Goal: Navigation & Orientation: Understand site structure

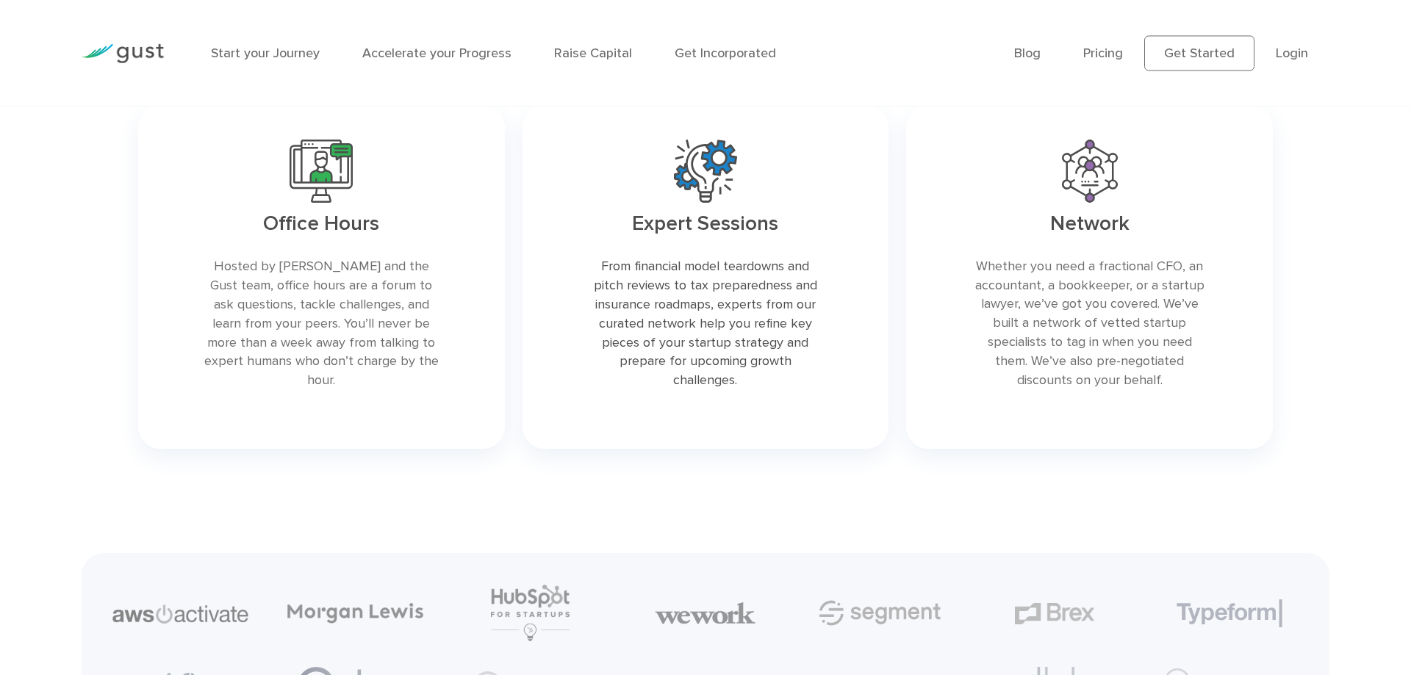
scroll to position [3356, 0]
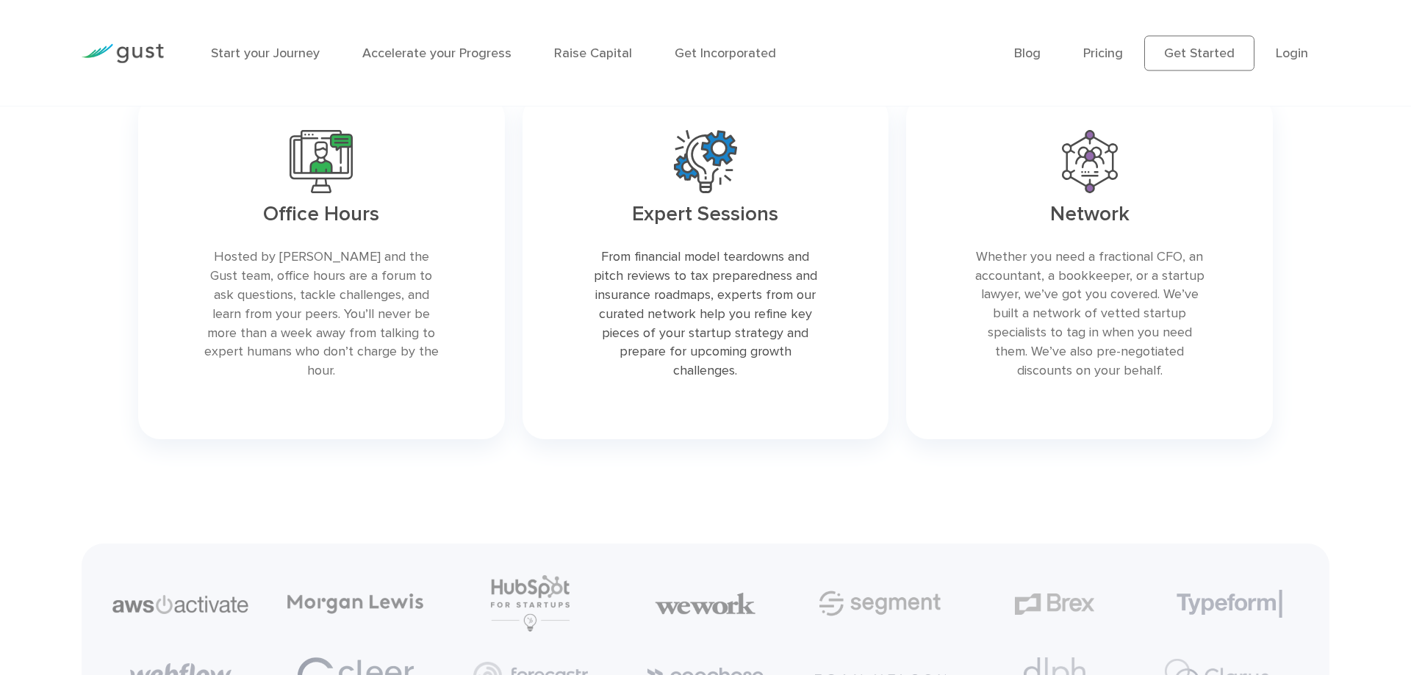
click at [1030, 439] on link at bounding box center [1089, 268] width 367 height 344
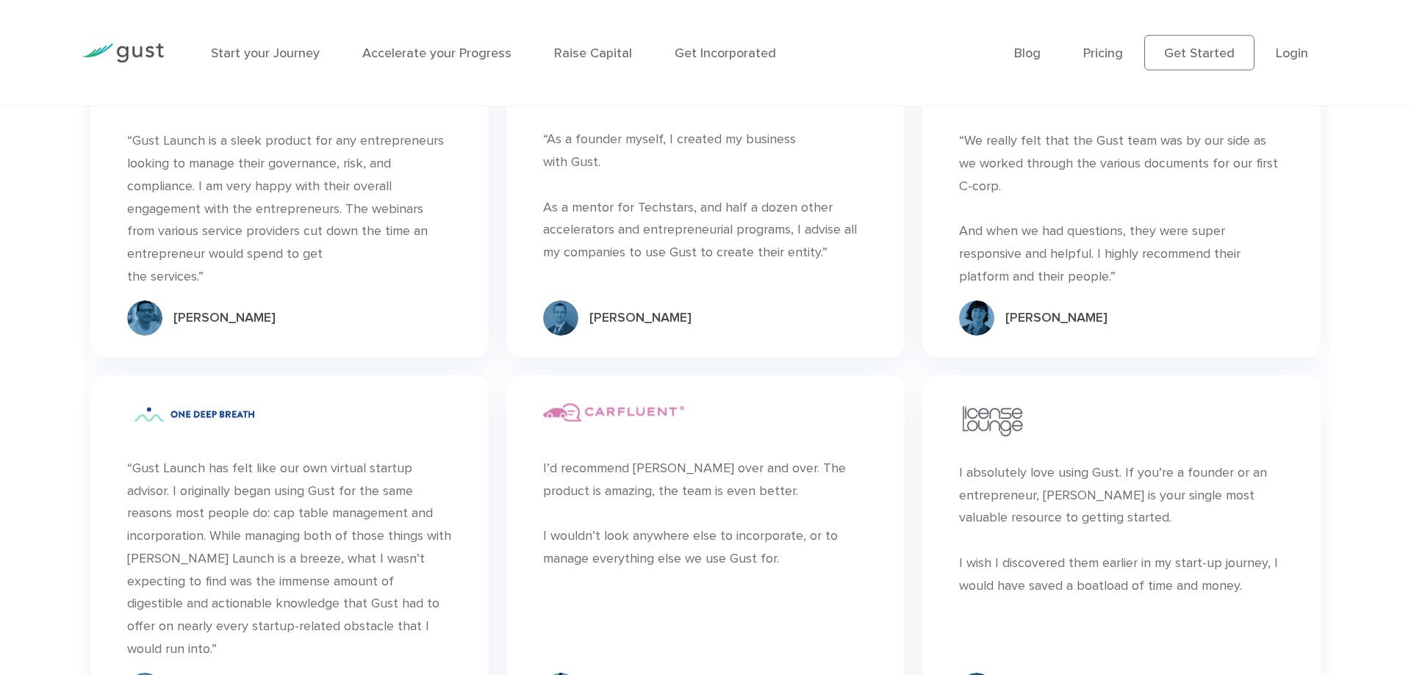
scroll to position [4389, 0]
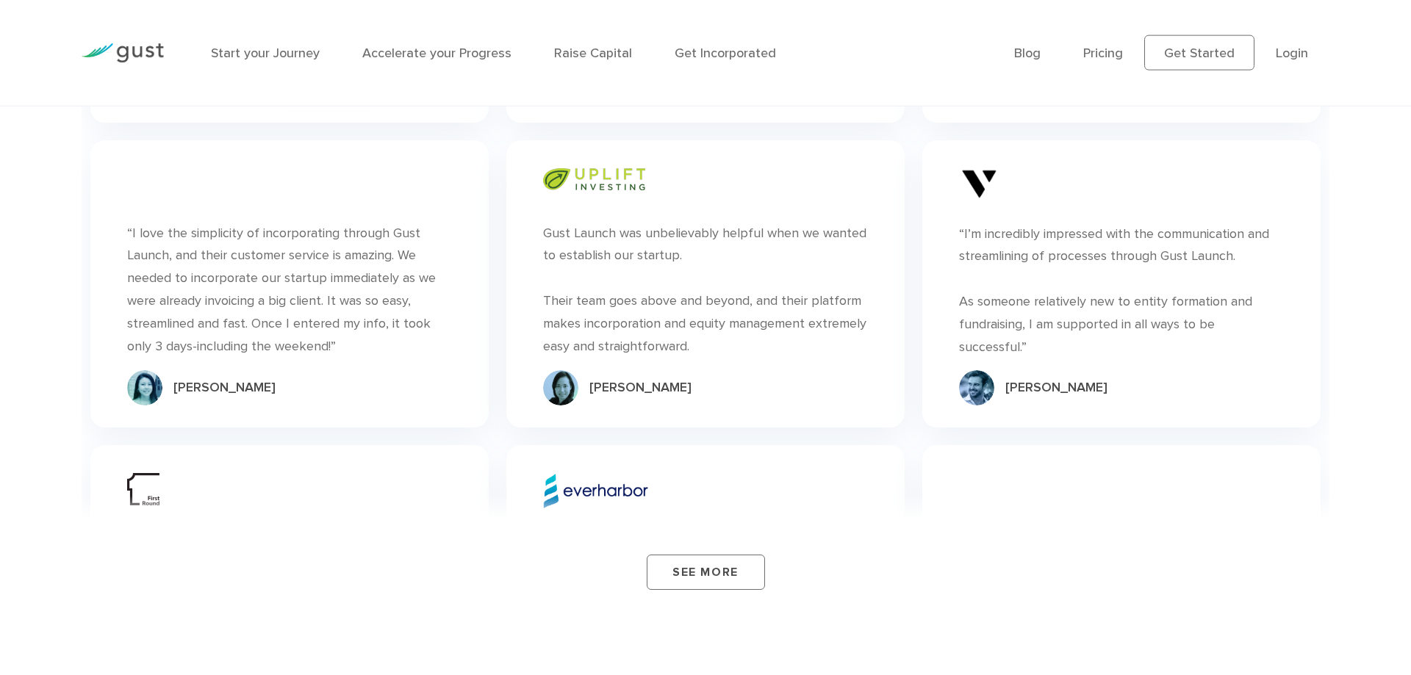
click at [953, 545] on div "See More" at bounding box center [706, 555] width 1248 height 118
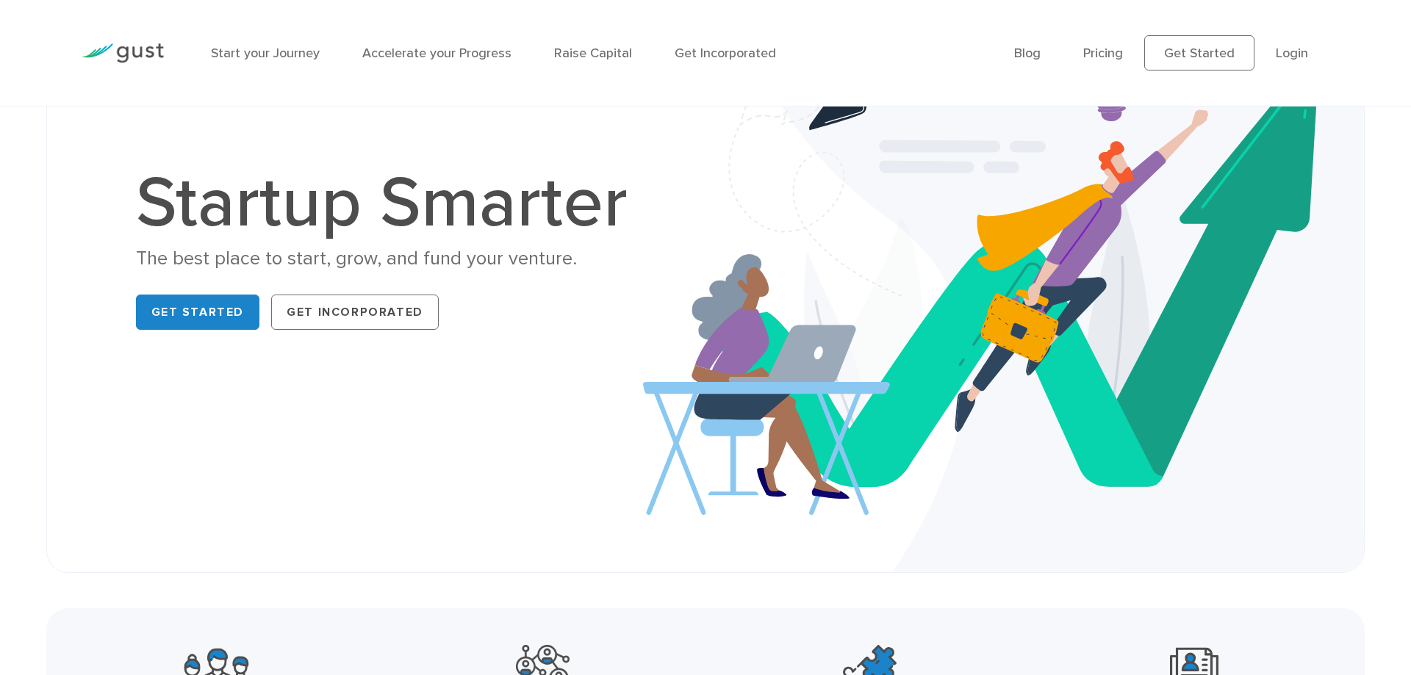
scroll to position [0, 0]
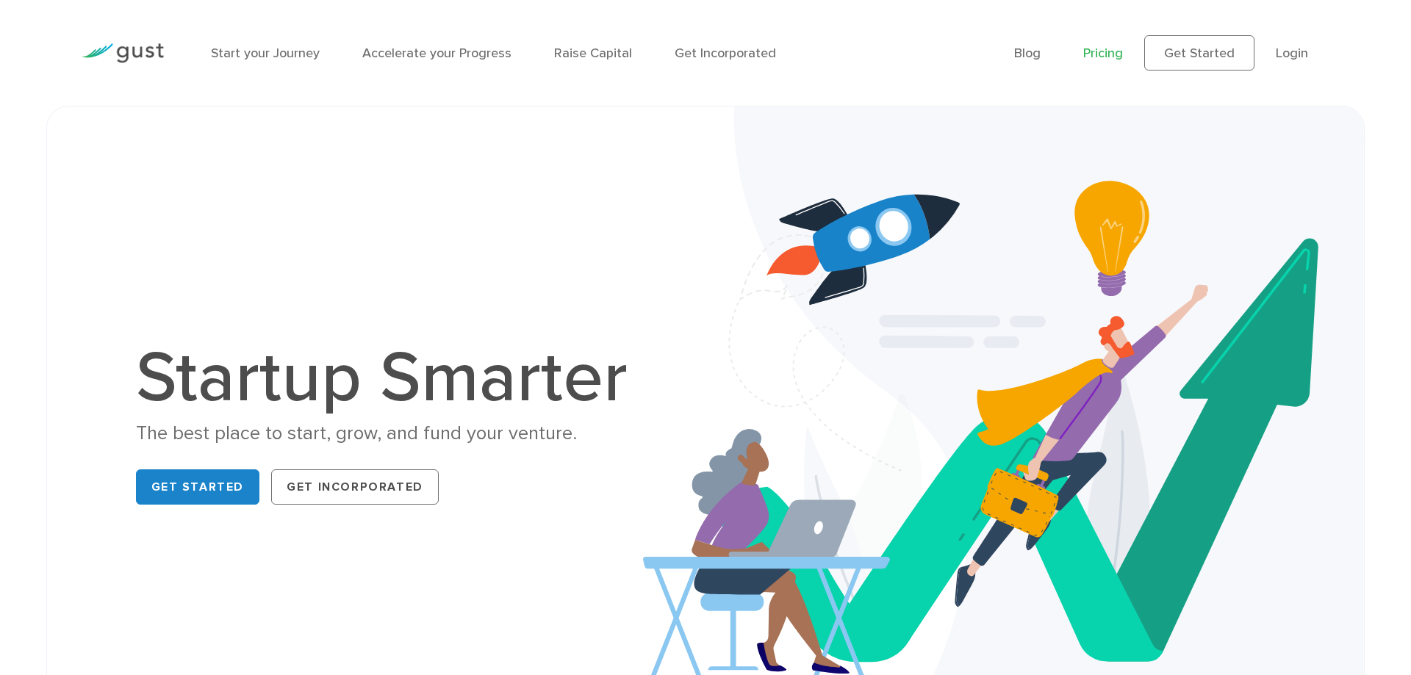
click at [1101, 55] on link "Pricing" at bounding box center [1103, 53] width 40 height 15
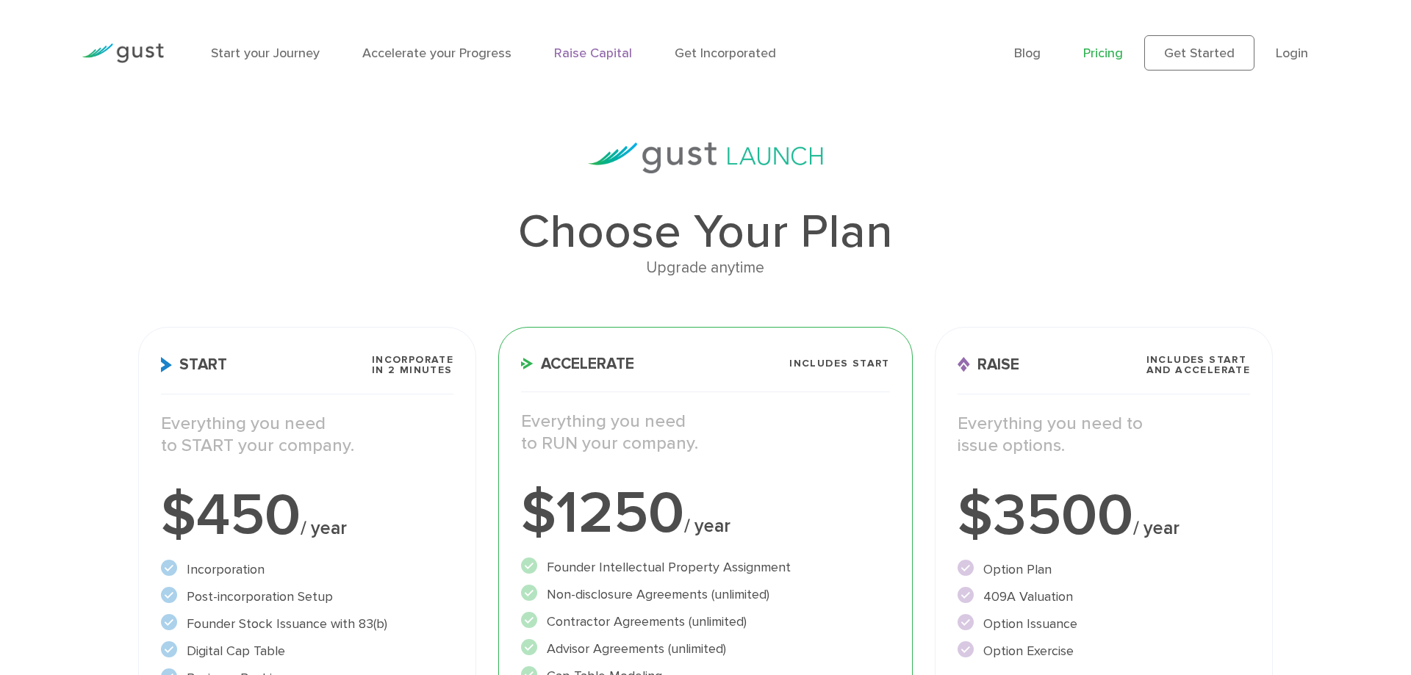
click at [560, 53] on link "Raise Capital" at bounding box center [593, 53] width 78 height 15
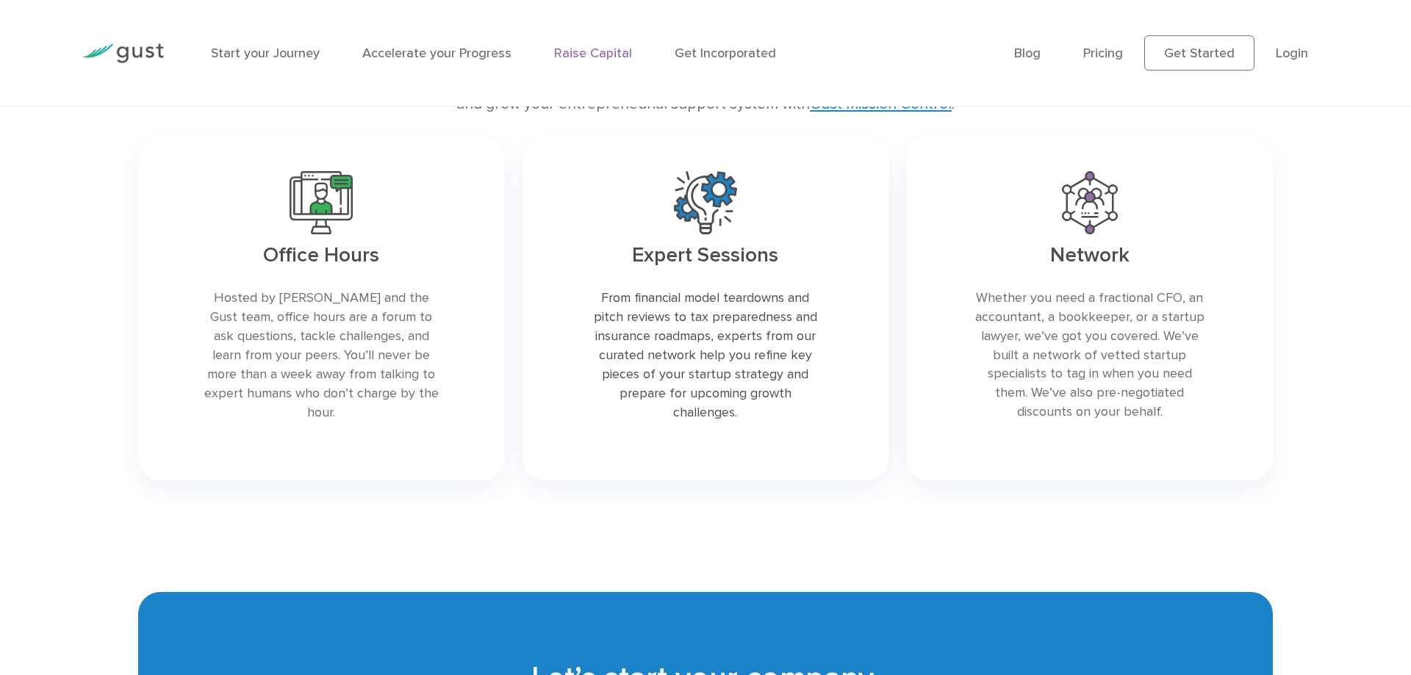
scroll to position [2443, 0]
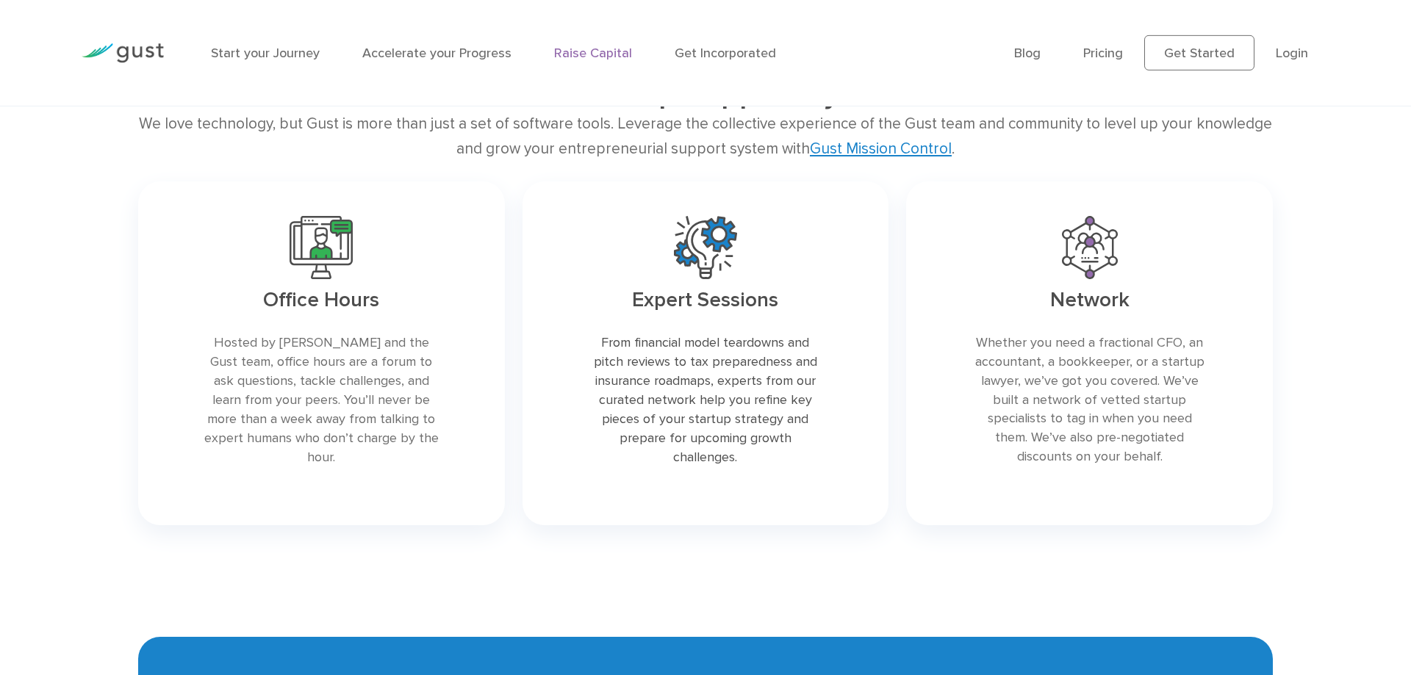
click at [486, 129] on div "We love technology, but Gust is more than just a set of software tools. Leverag…" at bounding box center [705, 136] width 1135 height 49
click at [262, 62] on li "Start your Journey" at bounding box center [265, 53] width 109 height 20
click at [237, 57] on link "Start your Journey" at bounding box center [265, 53] width 109 height 15
click at [254, 60] on link "Start your Journey" at bounding box center [265, 53] width 109 height 15
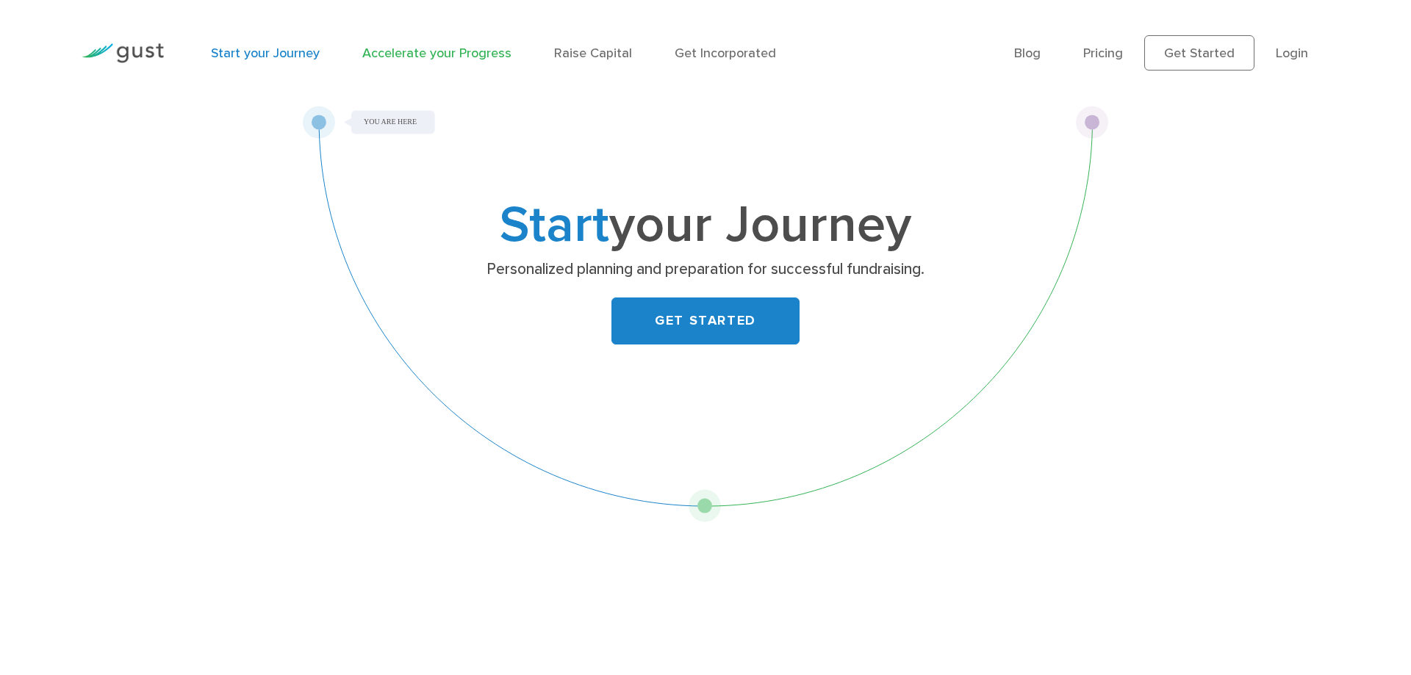
click at [385, 53] on link "Accelerate your Progress" at bounding box center [436, 53] width 149 height 15
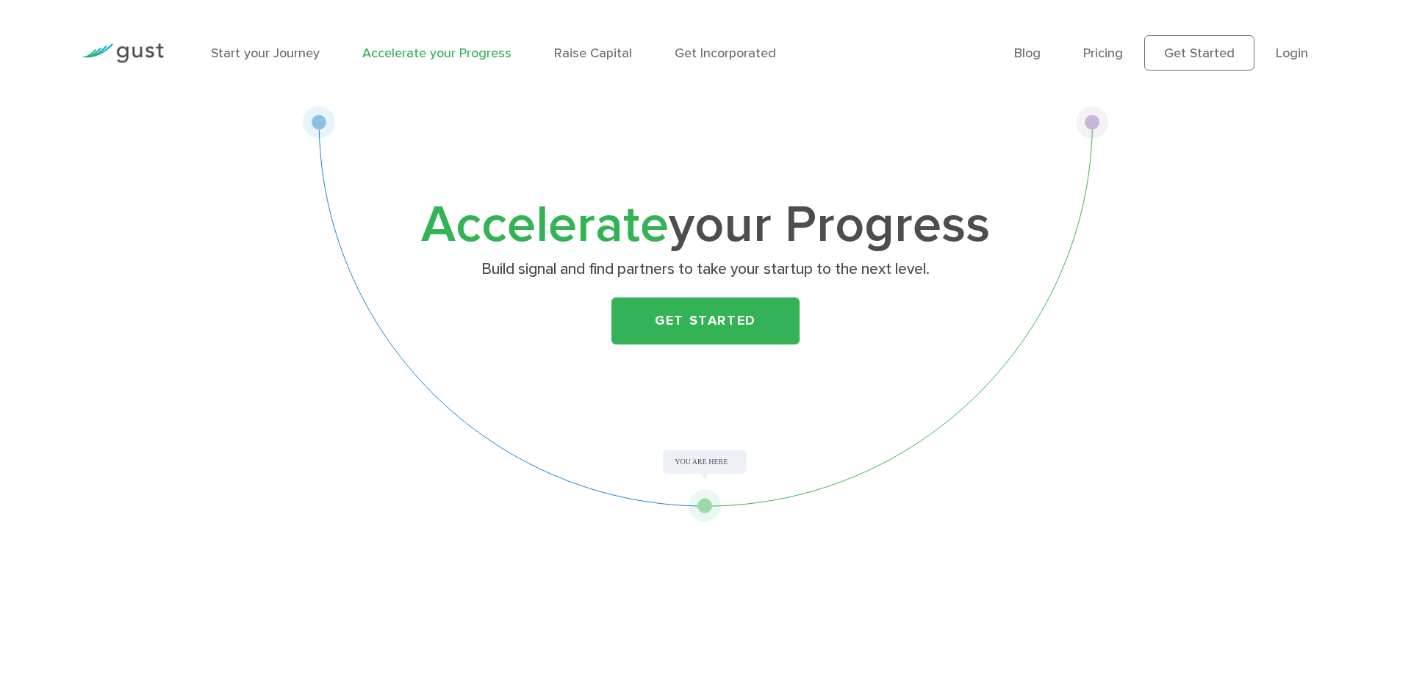
click at [261, 63] on div "Start your Journey Accelerate your Progress Raise Capital Get Incorporated" at bounding box center [601, 53] width 803 height 64
click at [256, 48] on link "Start your Journey" at bounding box center [265, 53] width 109 height 15
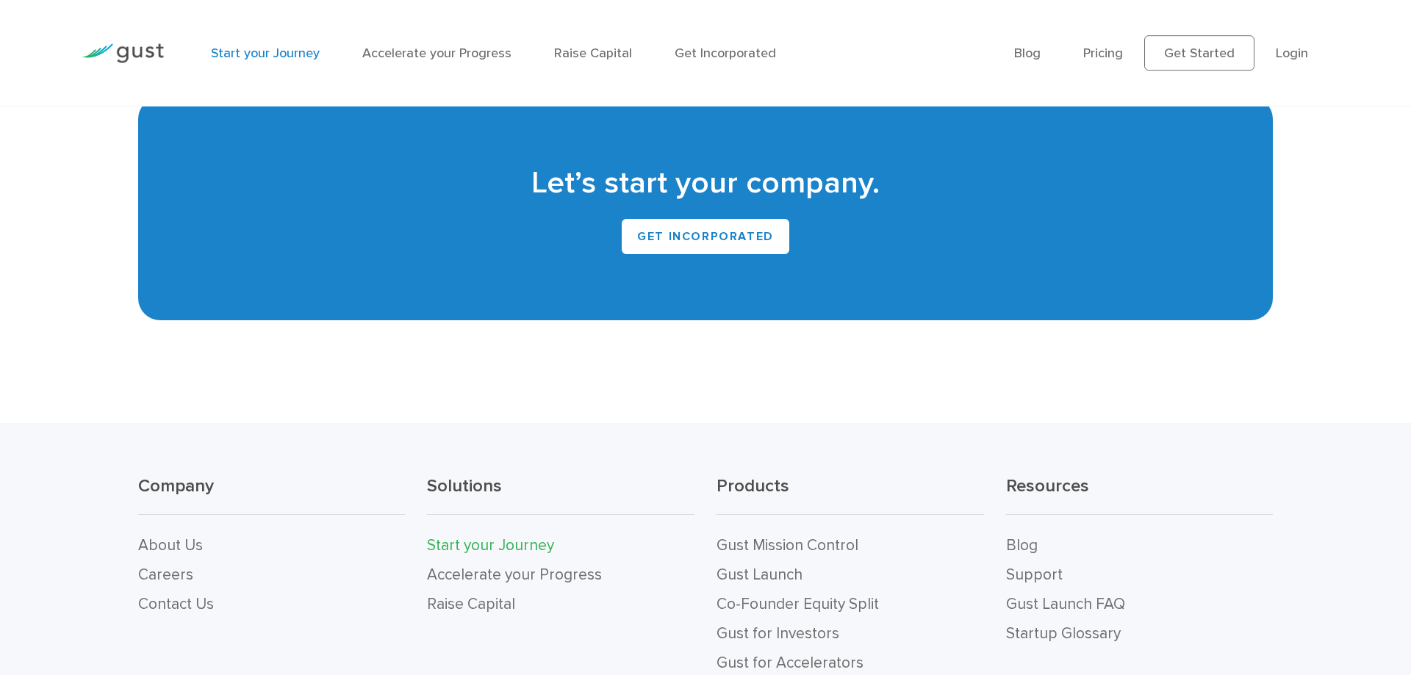
scroll to position [3200, 0]
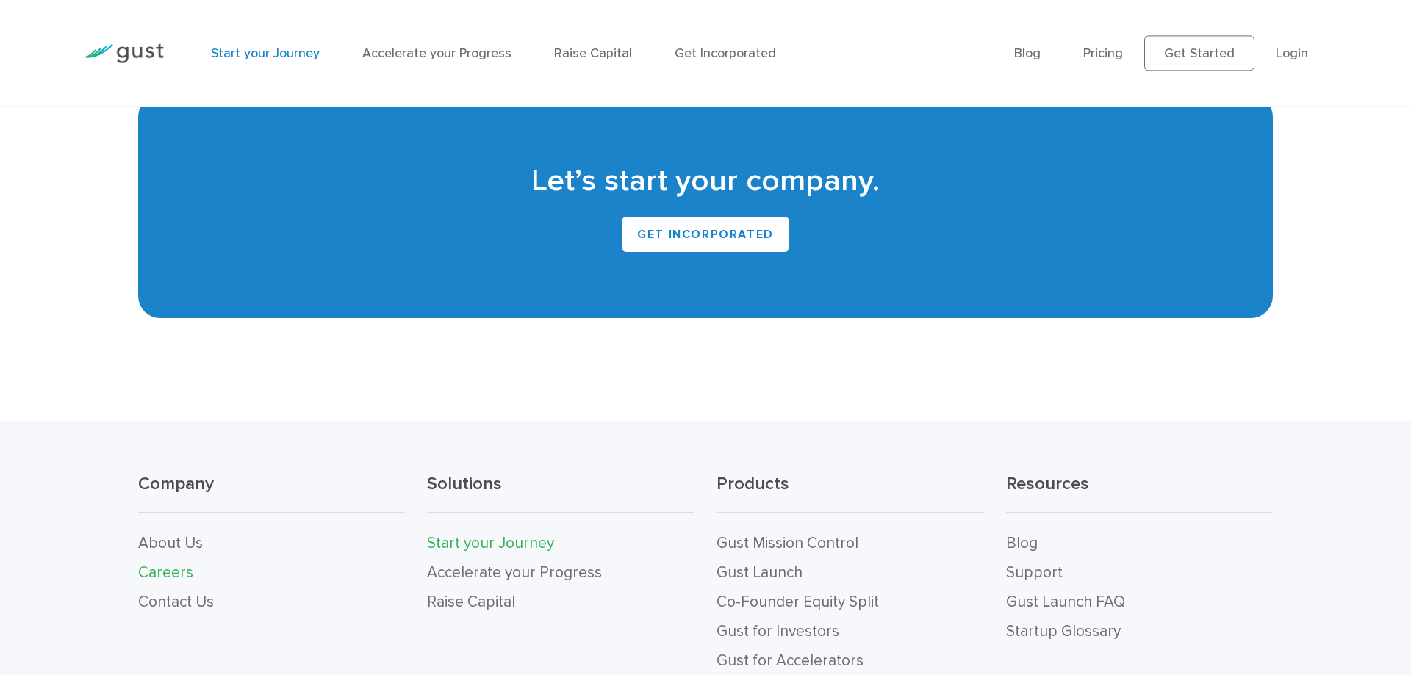
click at [158, 575] on link "Careers" at bounding box center [165, 573] width 55 height 18
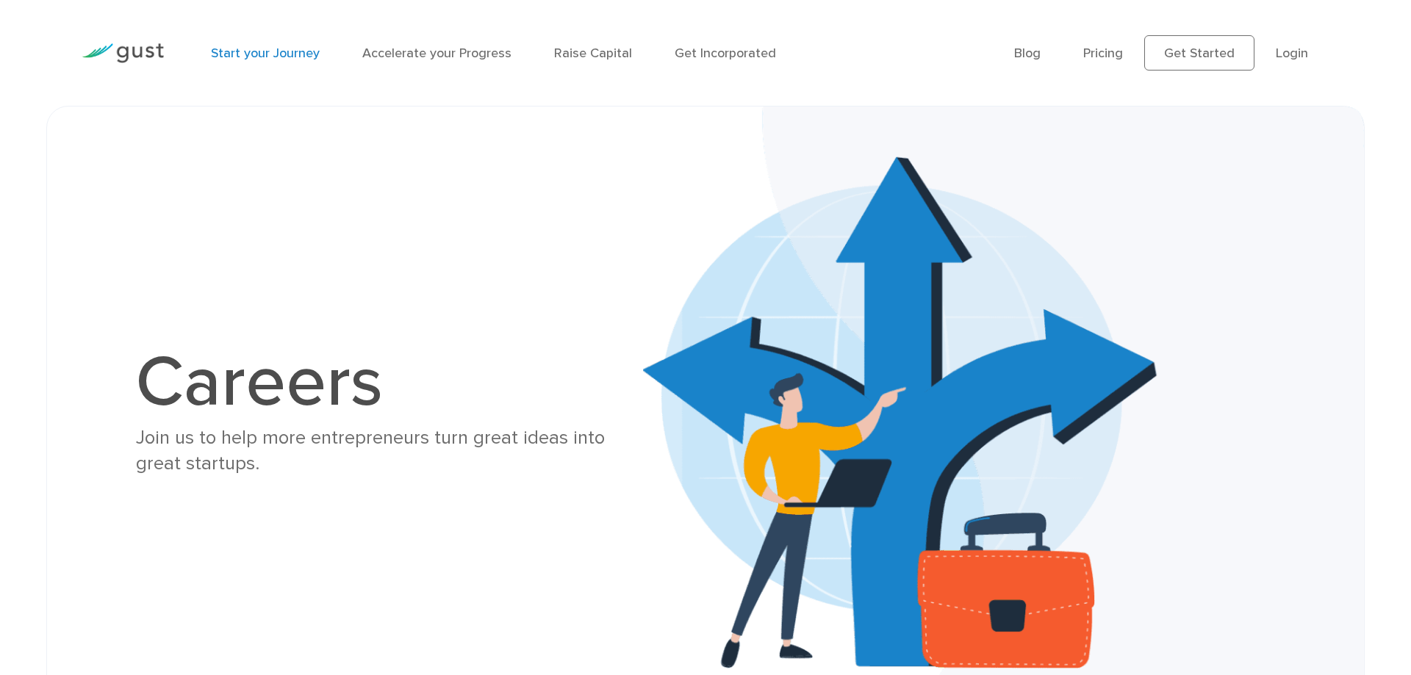
click at [259, 58] on link "Start your Journey" at bounding box center [265, 53] width 109 height 15
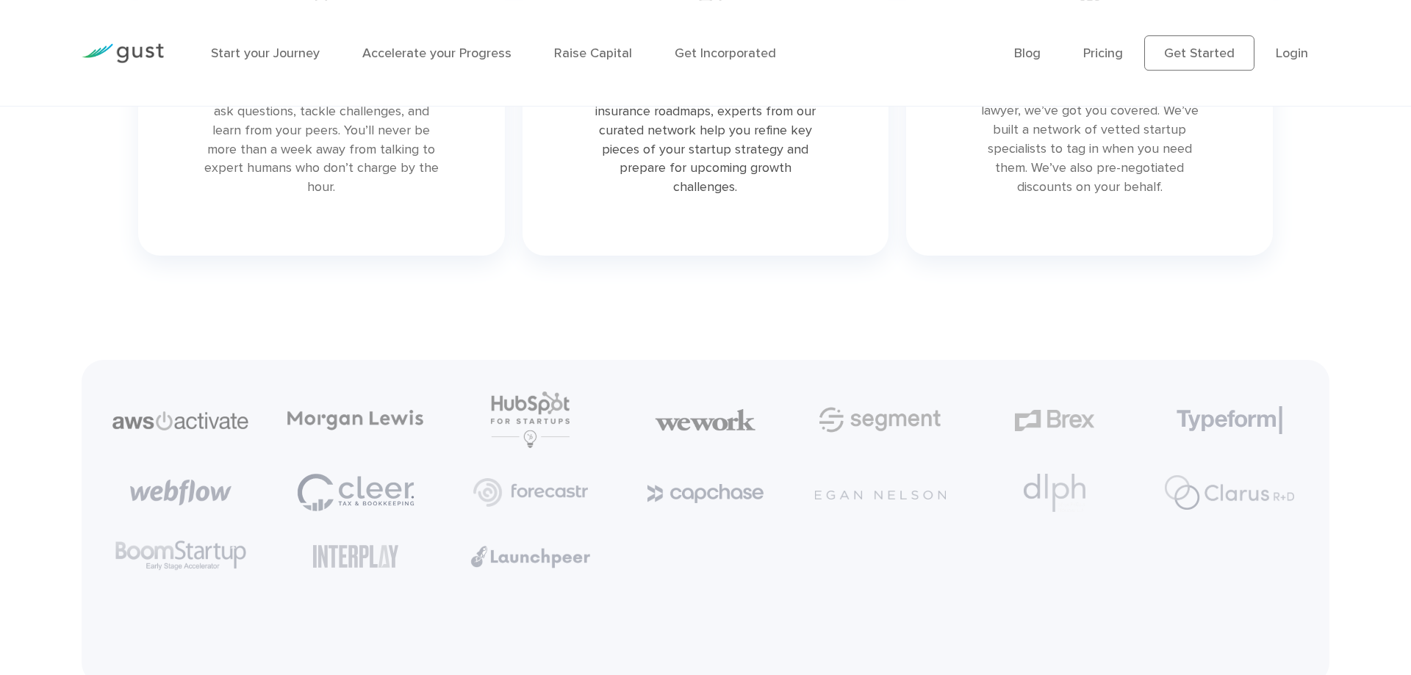
scroll to position [3548, 0]
